Goal: Information Seeking & Learning: Learn about a topic

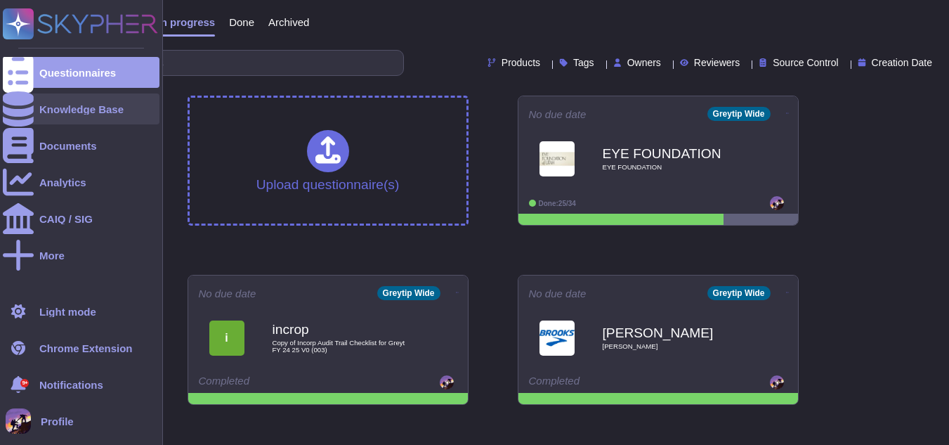
click at [67, 105] on div "Knowledge Base" at bounding box center [81, 109] width 84 height 11
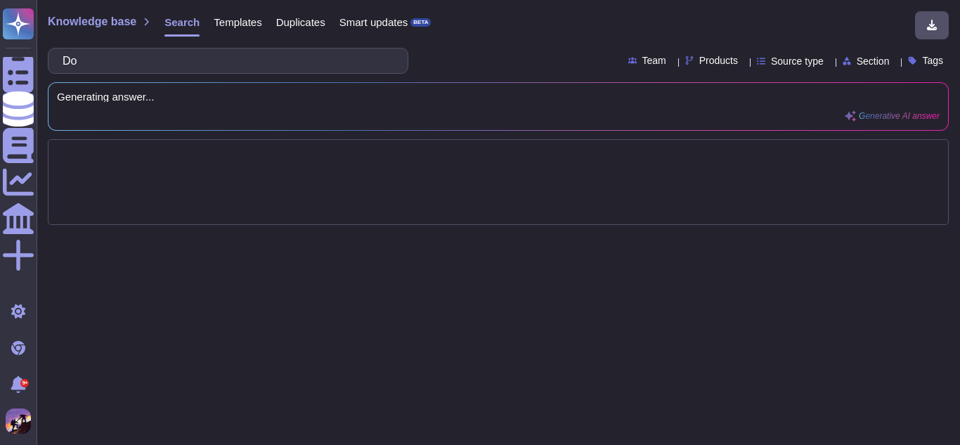
type input "D"
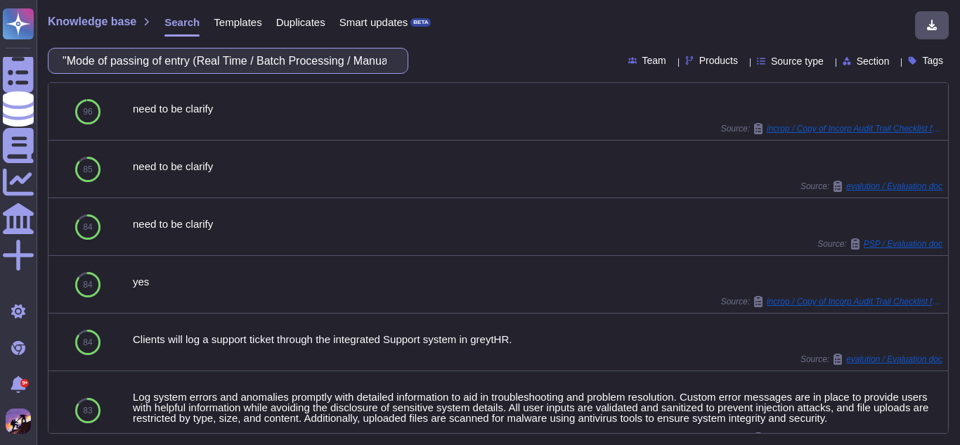
click at [329, 65] on input ""Mode of passing of entry (Real Time / Batch Processing / Manual Entries)"" at bounding box center [225, 60] width 338 height 25
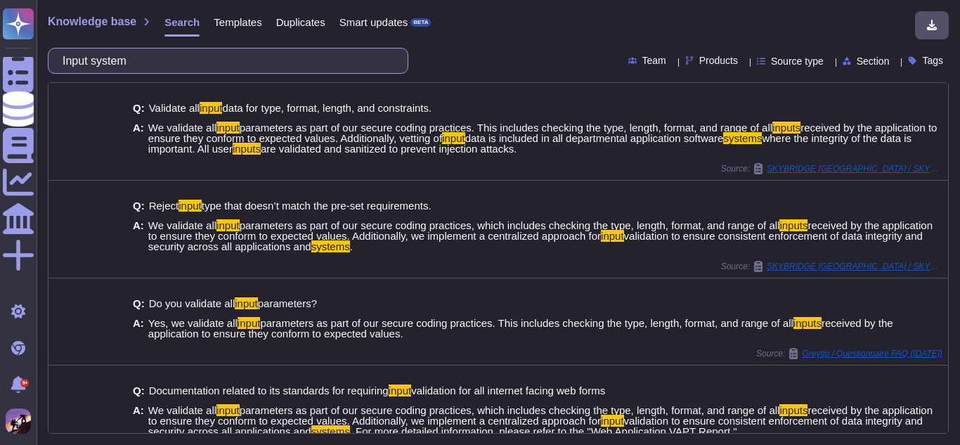
click at [307, 60] on input "Input system" at bounding box center [225, 60] width 338 height 25
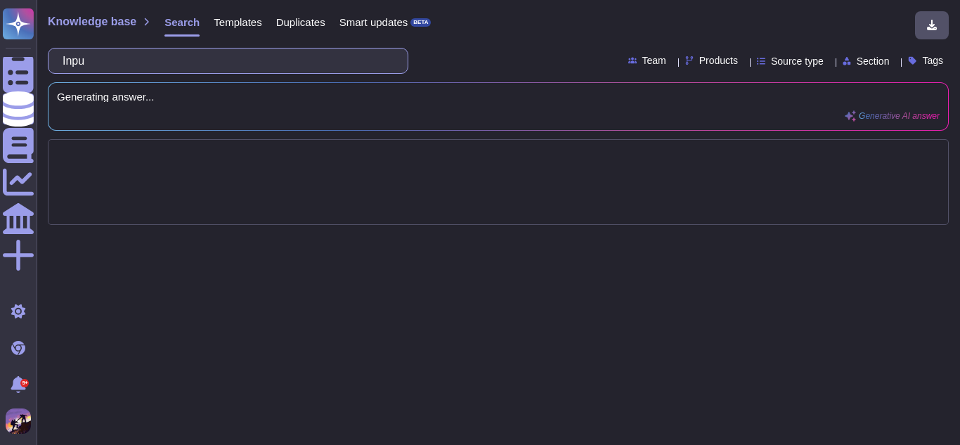
type input "In"
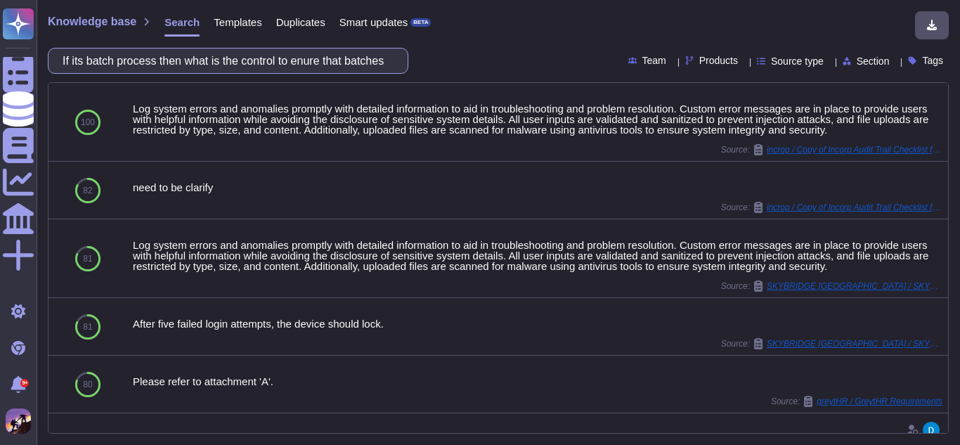
click at [384, 60] on input "If its batch process then what is the control to enure that batches are not fai…" at bounding box center [225, 60] width 338 height 25
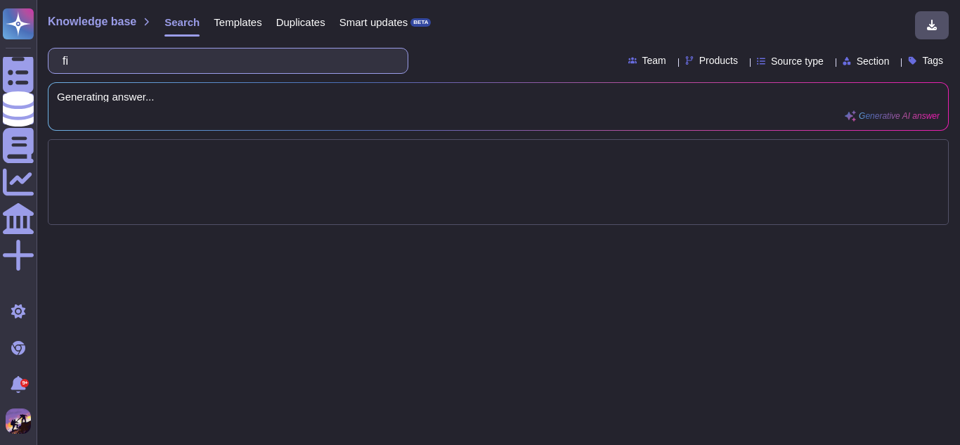
type input "f"
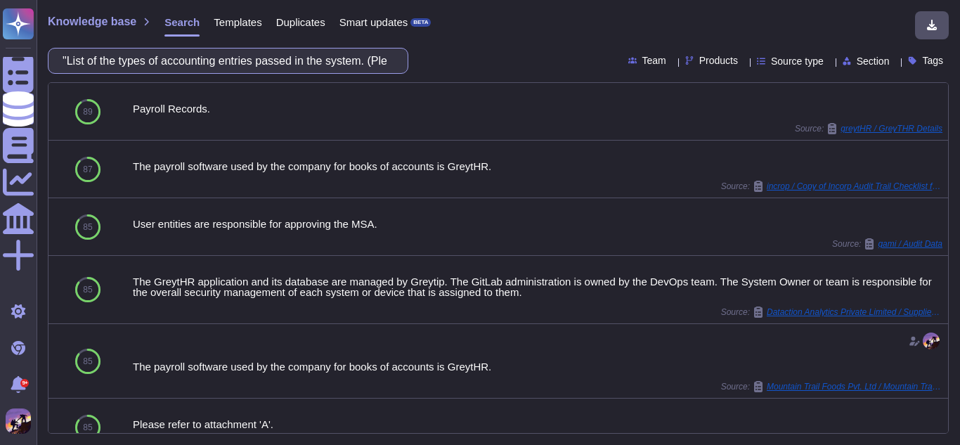
click at [381, 60] on input ""List of the types of accounting entries passed in the system. (Please add the …" at bounding box center [225, 60] width 338 height 25
